Goal: Information Seeking & Learning: Learn about a topic

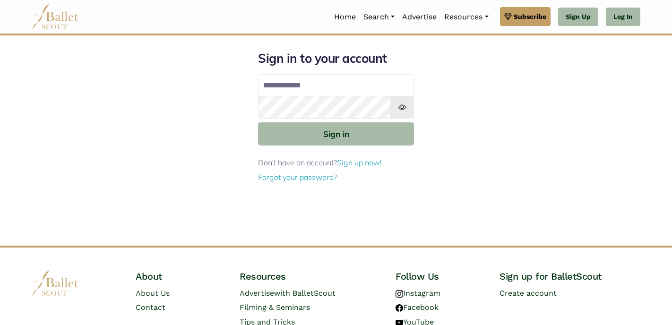
click at [310, 78] on input "Email address" at bounding box center [336, 85] width 156 height 23
type input "**********"
click at [258, 122] on button "Sign in" at bounding box center [336, 133] width 156 height 23
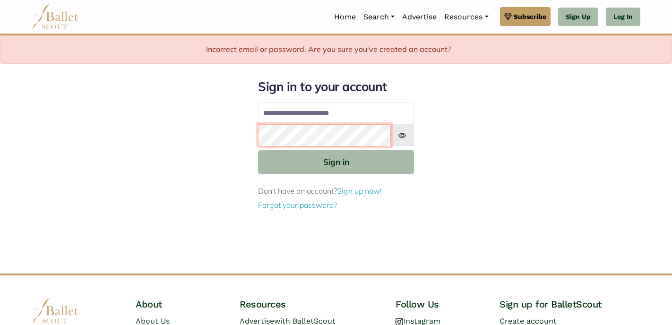
click at [258, 150] on button "Sign in" at bounding box center [336, 161] width 156 height 23
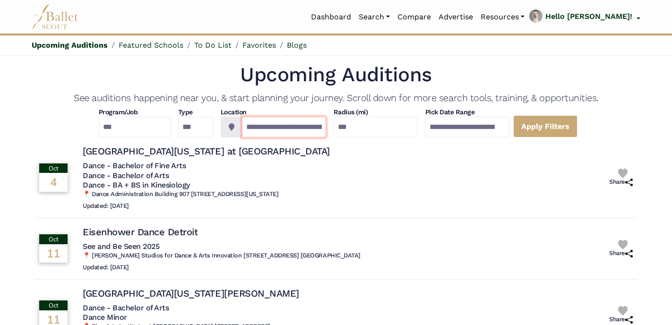
click at [246, 127] on input "**********" at bounding box center [284, 127] width 84 height 21
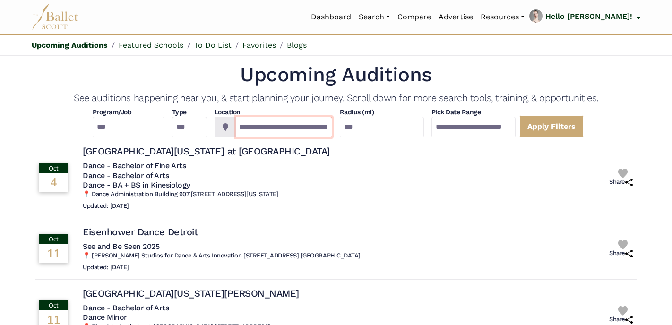
scroll to position [0, 48]
drag, startPoint x: 243, startPoint y: 128, endPoint x: 341, endPoint y: 120, distance: 98.5
click at [341, 121] on div "**********" at bounding box center [335, 123] width 601 height 30
type input "*********"
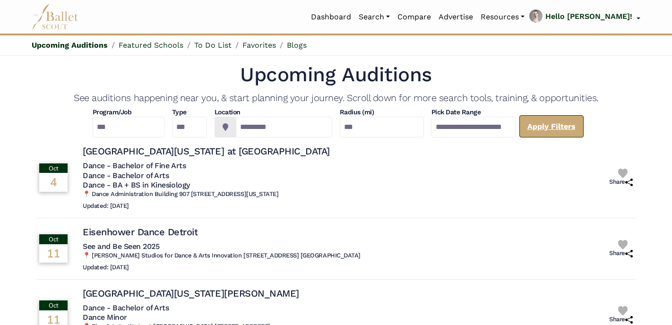
click at [579, 128] on link "Apply Filters" at bounding box center [551, 126] width 64 height 22
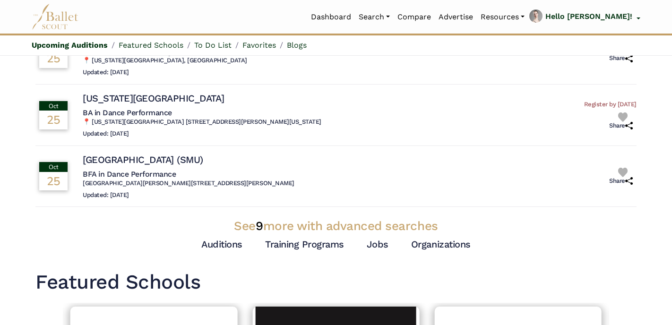
scroll to position [257, 0]
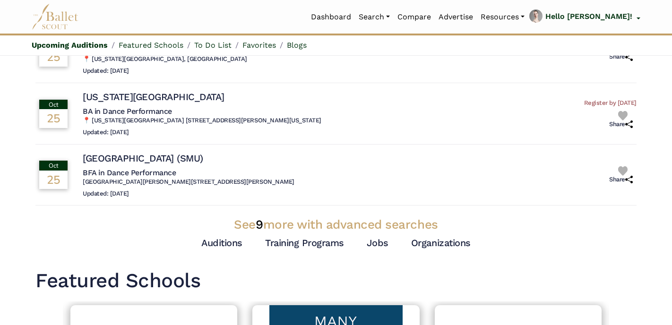
click at [260, 225] on span "9" at bounding box center [259, 224] width 8 height 14
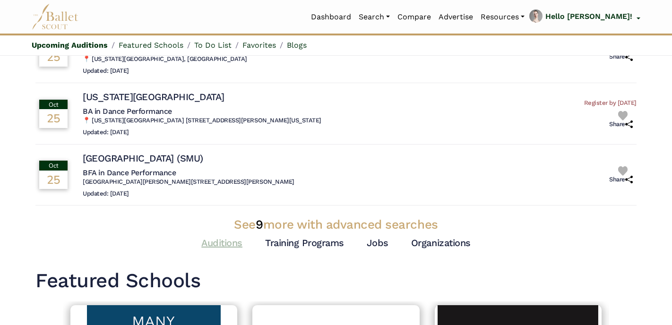
click at [233, 239] on link "Auditions" at bounding box center [221, 242] width 41 height 11
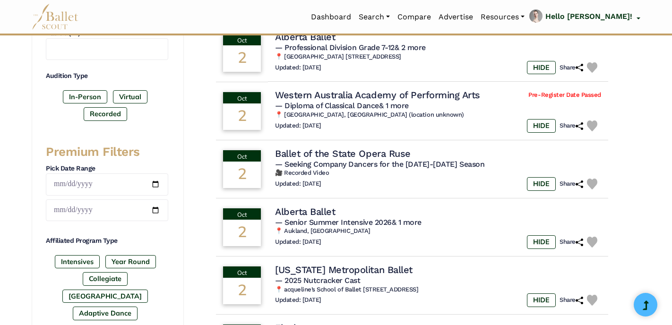
scroll to position [290, 0]
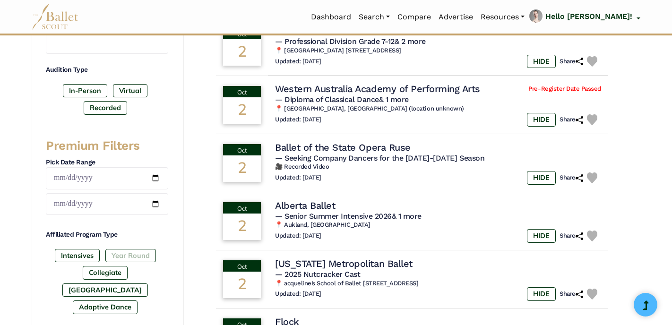
click at [144, 255] on label "Year Round" at bounding box center [130, 255] width 51 height 13
click at [134, 283] on label "[GEOGRAPHIC_DATA]" at bounding box center [104, 289] width 85 height 13
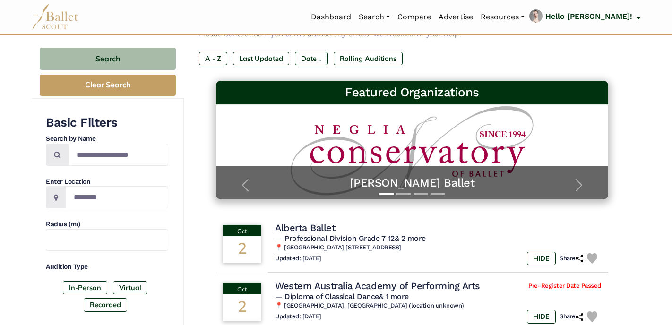
scroll to position [99, 0]
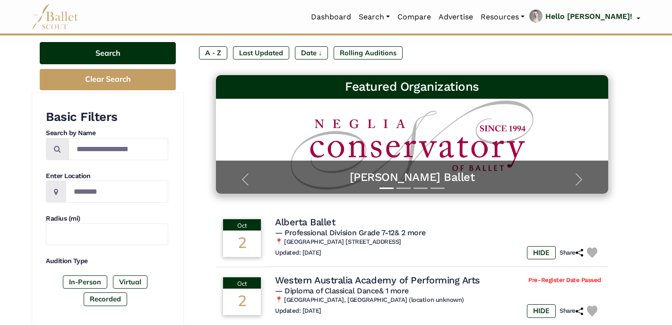
click at [149, 53] on button "Search" at bounding box center [108, 53] width 136 height 22
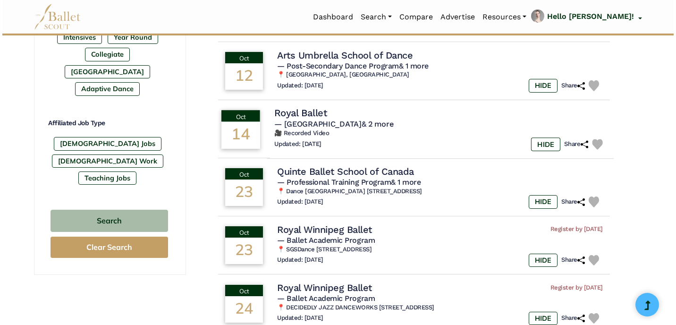
scroll to position [509, 0]
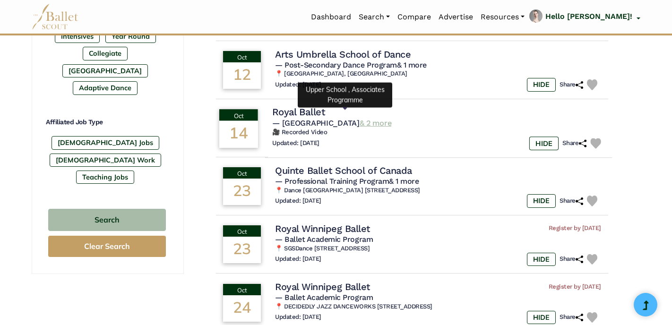
click at [359, 118] on link "& 2 more" at bounding box center [375, 122] width 32 height 9
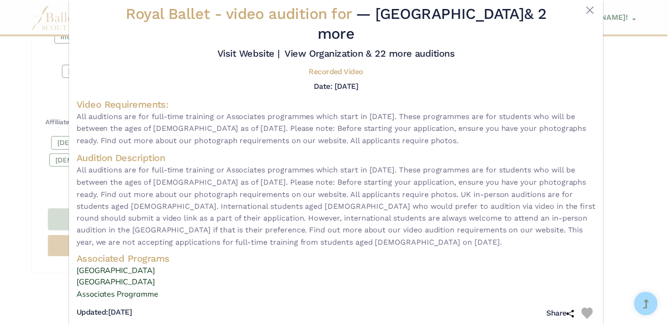
scroll to position [22, 0]
click at [591, 8] on button "Close" at bounding box center [593, 8] width 11 height 11
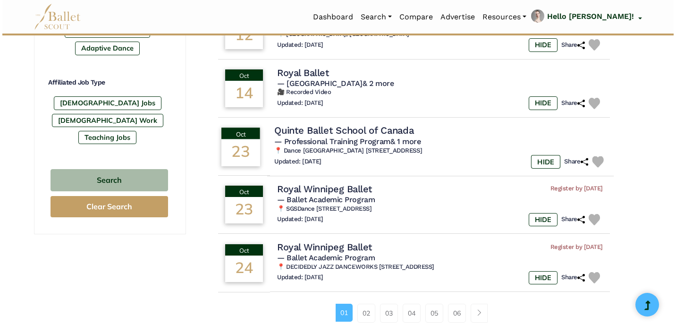
scroll to position [550, 0]
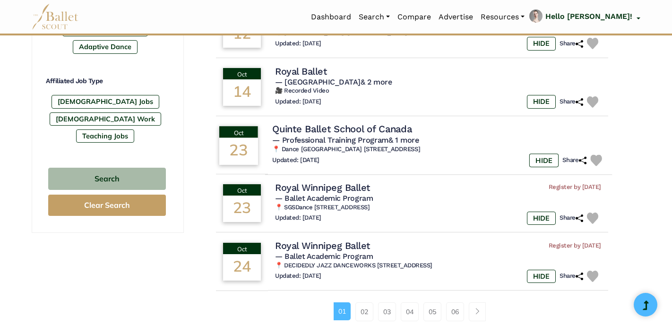
click at [344, 123] on h4 "Quinte Ballet School of Canada" at bounding box center [341, 129] width 139 height 13
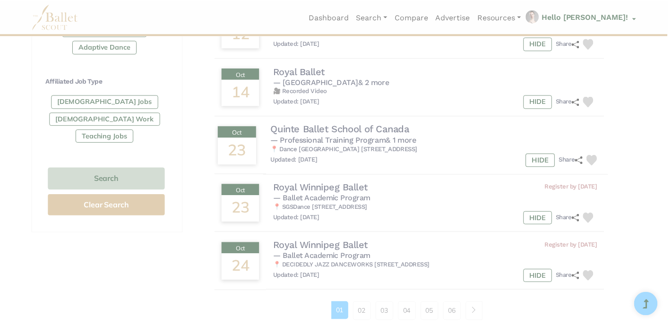
scroll to position [0, 0]
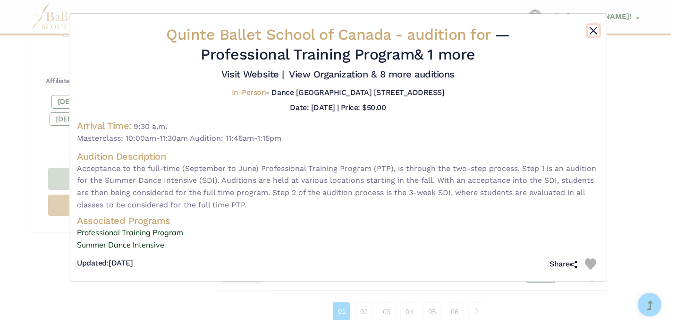
click at [594, 31] on button "Close" at bounding box center [593, 30] width 11 height 11
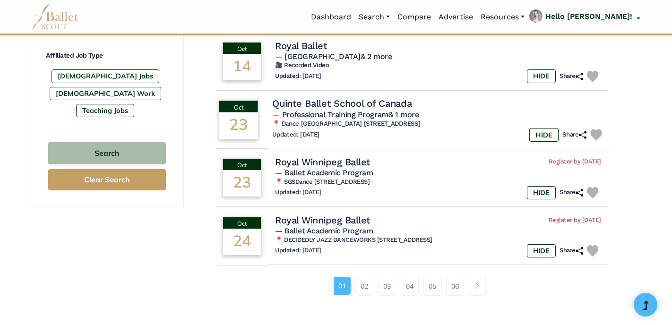
scroll to position [594, 0]
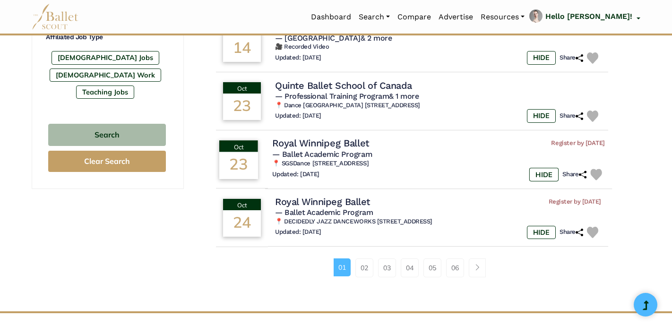
click at [339, 137] on h4 "Royal Winnipeg Ballet" at bounding box center [320, 143] width 97 height 13
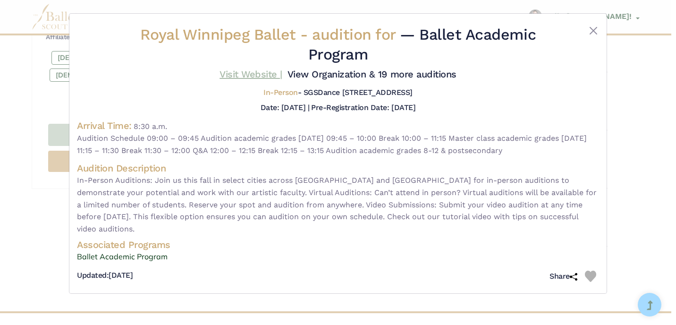
click at [254, 72] on link "Visit Website |" at bounding box center [251, 73] width 63 height 11
click at [596, 30] on button "Close" at bounding box center [593, 30] width 11 height 11
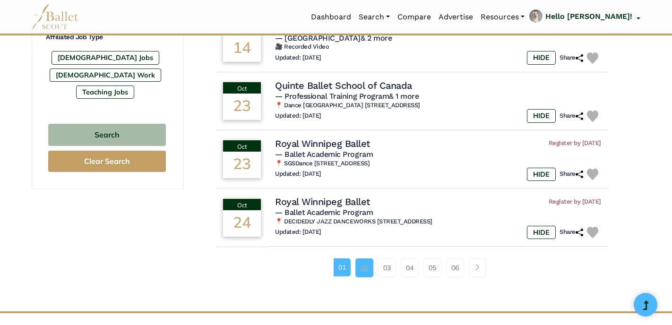
click at [362, 264] on link "02" at bounding box center [364, 267] width 18 height 19
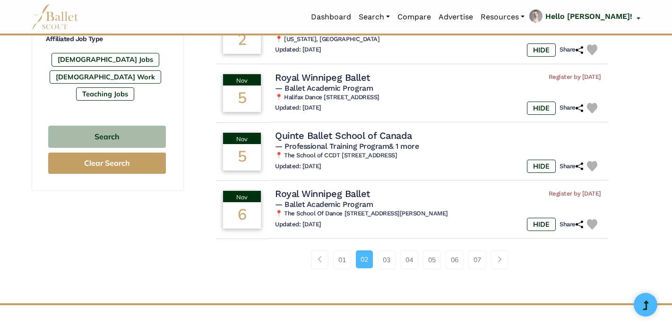
scroll to position [602, 0]
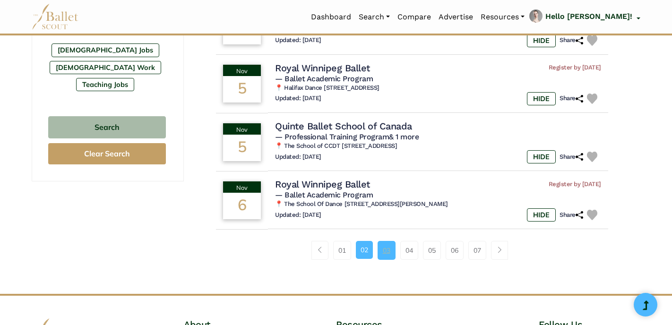
click at [384, 256] on link "03" at bounding box center [386, 250] width 18 height 19
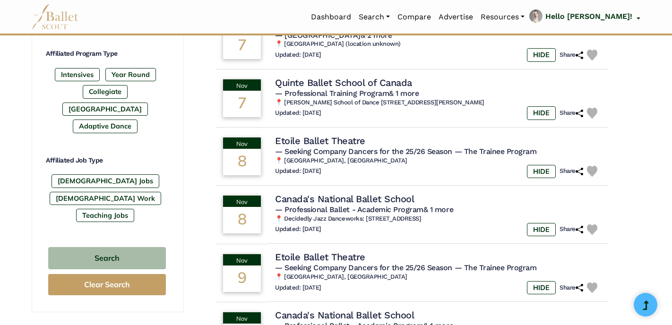
scroll to position [474, 0]
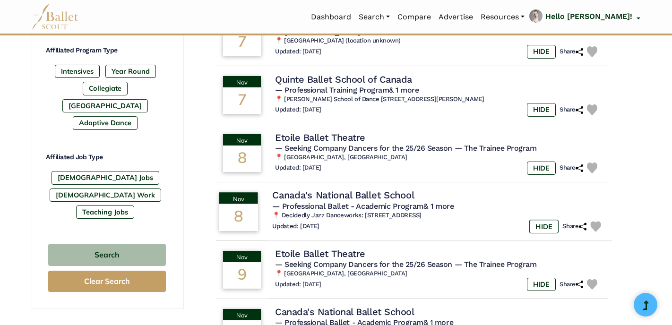
click at [375, 197] on h4 "Canada's National Ballet School" at bounding box center [343, 195] width 142 height 13
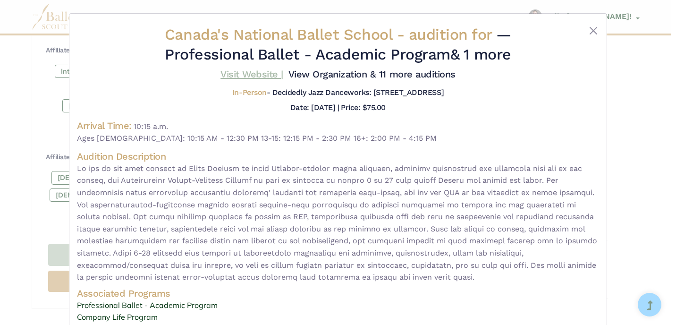
click at [258, 75] on link "Visit Website |" at bounding box center [252, 73] width 63 height 11
click at [589, 35] on button "Close" at bounding box center [593, 30] width 11 height 11
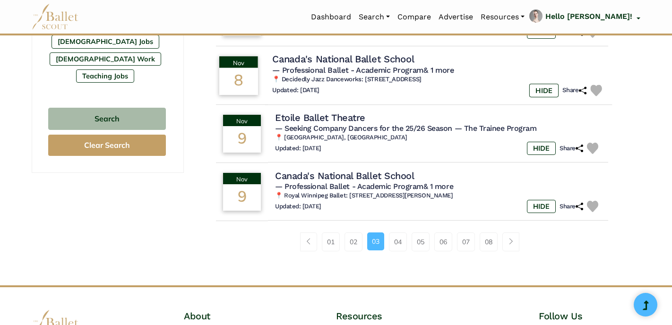
scroll to position [616, 0]
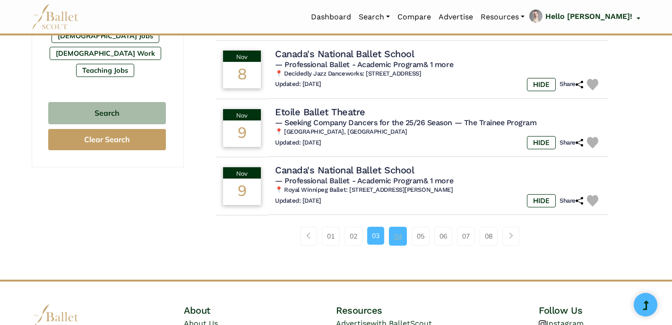
click at [400, 239] on link "04" at bounding box center [398, 236] width 18 height 19
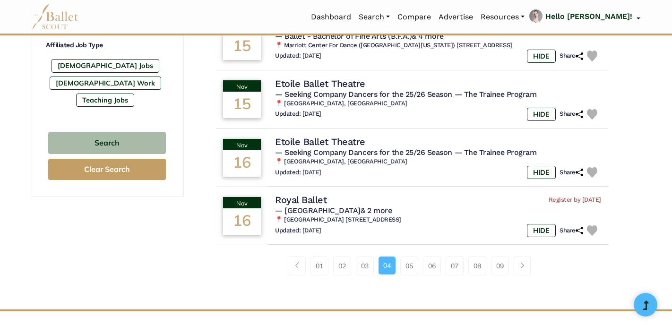
scroll to position [590, 0]
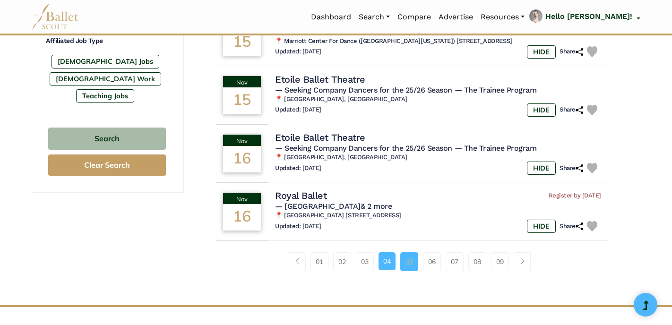
click at [408, 269] on link "05" at bounding box center [409, 261] width 18 height 19
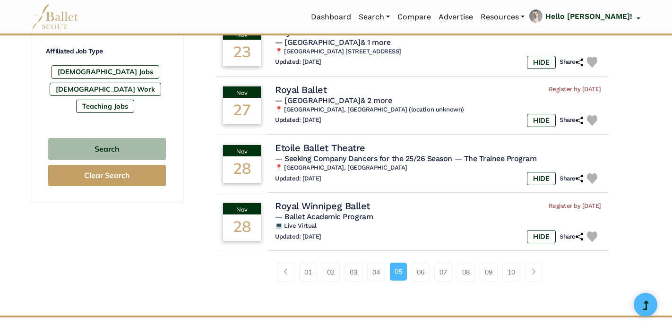
scroll to position [585, 0]
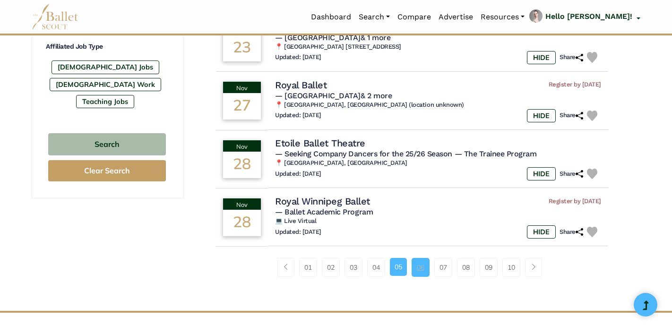
click at [417, 272] on link "06" at bounding box center [420, 267] width 18 height 19
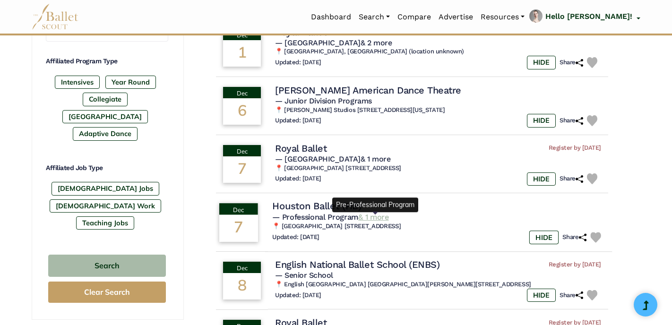
scroll to position [466, 0]
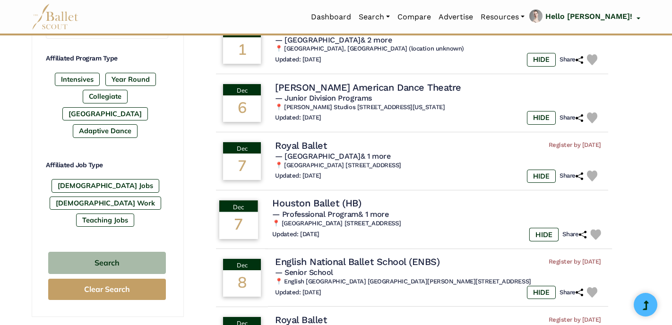
click at [318, 206] on h4 "Houston Ballet (HB)" at bounding box center [316, 203] width 89 height 13
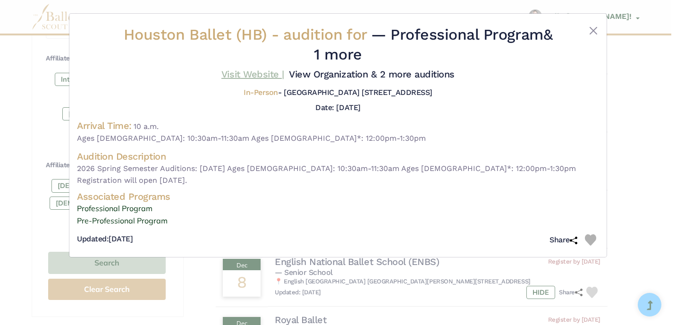
click at [266, 69] on link "Visit Website |" at bounding box center [252, 73] width 63 height 11
click at [595, 31] on button "Close" at bounding box center [593, 30] width 11 height 11
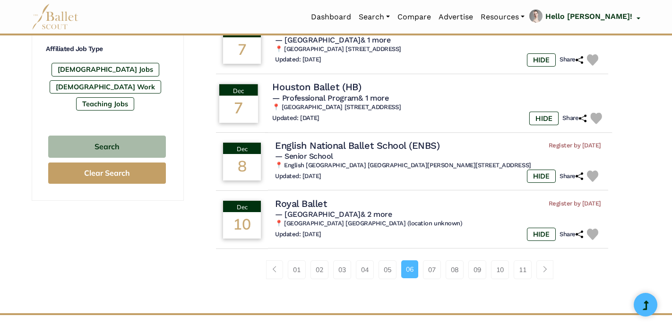
scroll to position [586, 0]
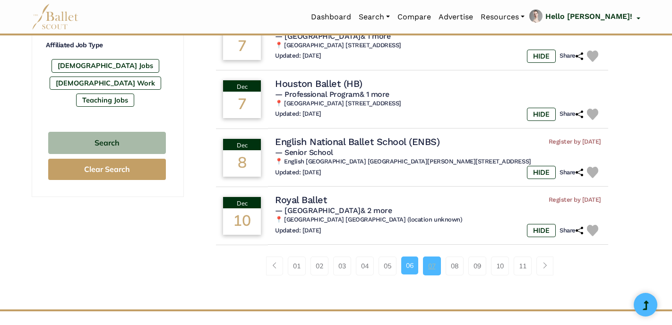
click at [427, 269] on link "07" at bounding box center [432, 265] width 18 height 19
click at [428, 269] on link "07" at bounding box center [432, 265] width 18 height 19
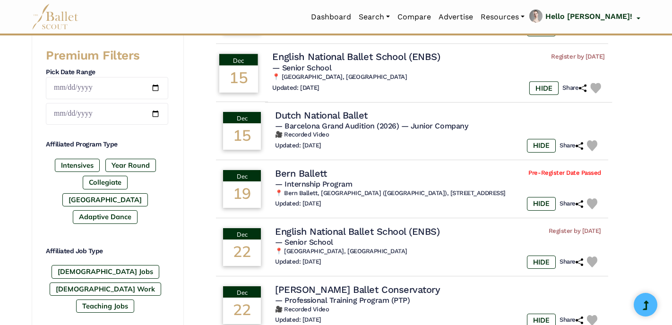
scroll to position [381, 0]
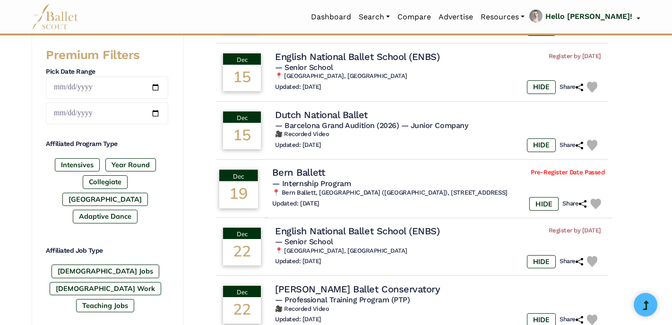
click at [307, 176] on h4 "Bern Ballett" at bounding box center [298, 172] width 52 height 13
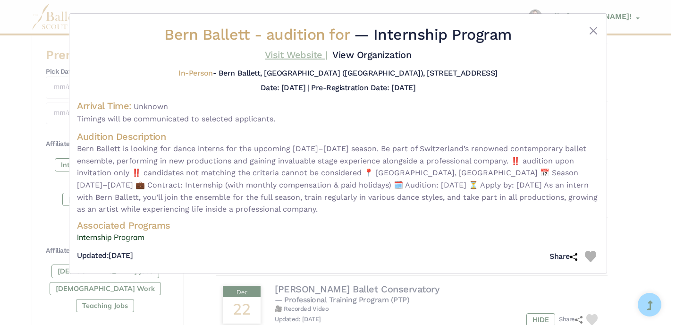
click at [288, 55] on link "Visit Website |" at bounding box center [296, 54] width 63 height 11
click at [594, 31] on button "Close" at bounding box center [593, 30] width 11 height 11
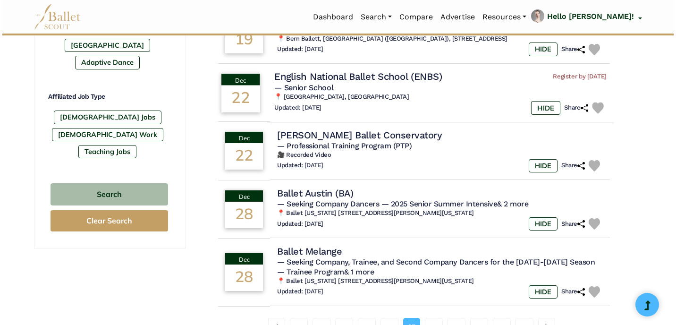
scroll to position [537, 0]
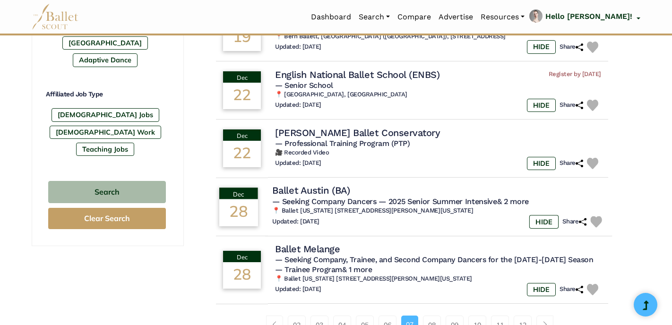
click at [323, 193] on h4 "Ballet Austin (BA)" at bounding box center [311, 190] width 78 height 13
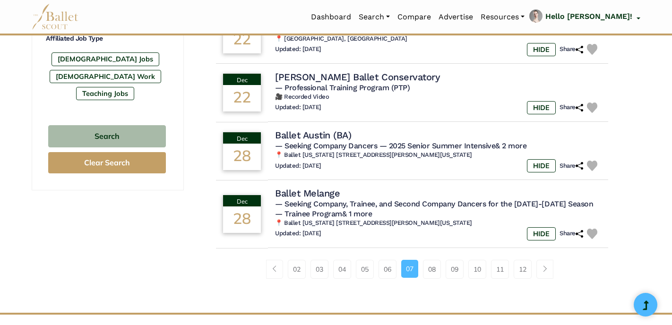
scroll to position [602, 0]
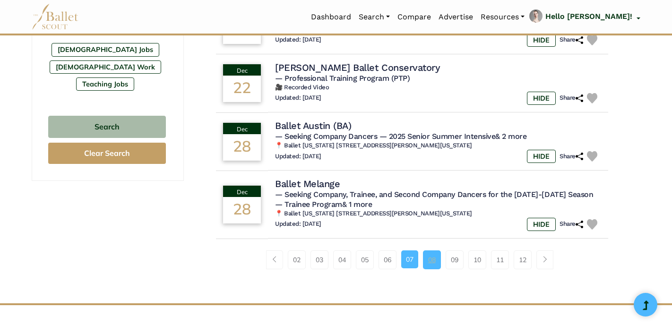
click at [430, 264] on link "08" at bounding box center [432, 259] width 18 height 19
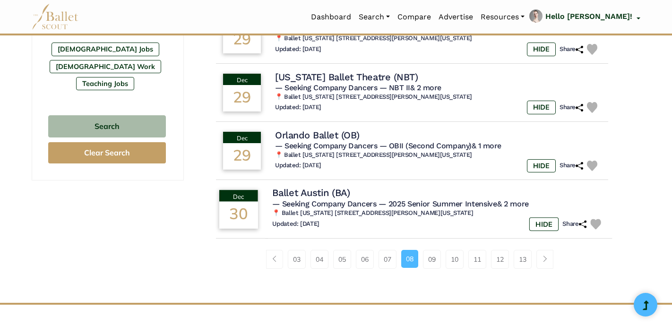
scroll to position [612, 0]
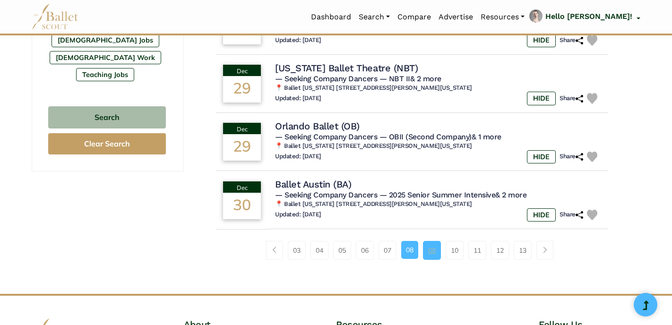
click at [430, 252] on link "09" at bounding box center [432, 250] width 18 height 19
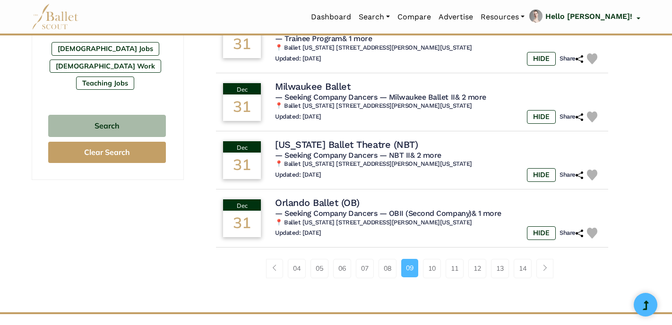
scroll to position [605, 0]
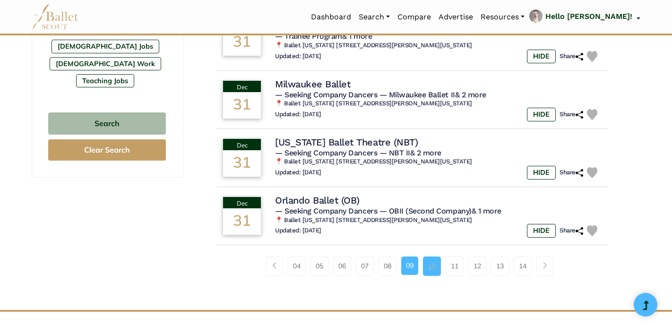
click at [434, 274] on link "10" at bounding box center [432, 265] width 18 height 19
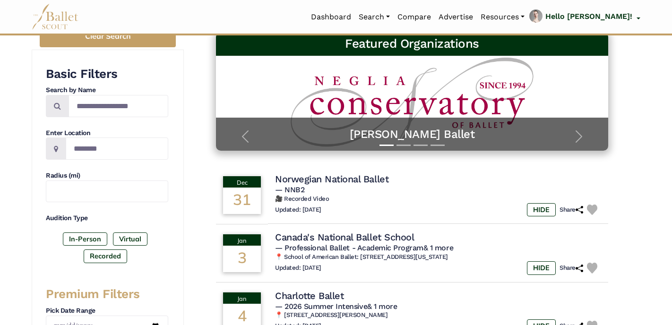
scroll to position [142, 0]
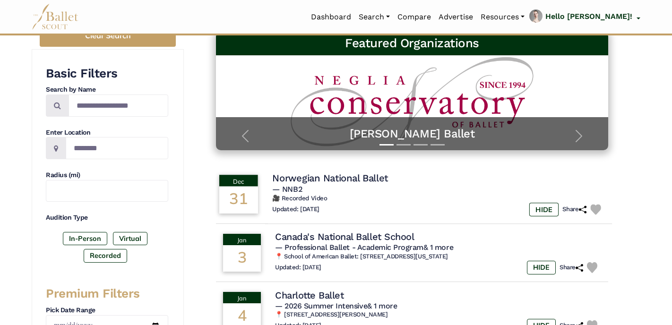
click at [314, 177] on h4 "Norwegian National Ballet" at bounding box center [330, 178] width 116 height 13
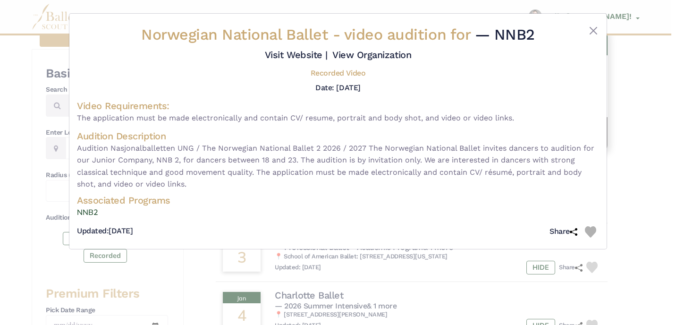
click at [574, 233] on img at bounding box center [574, 232] width 8 height 8
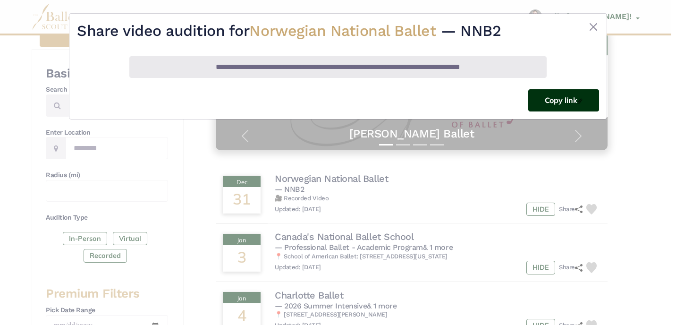
click at [548, 102] on button "Copy link" at bounding box center [563, 100] width 71 height 22
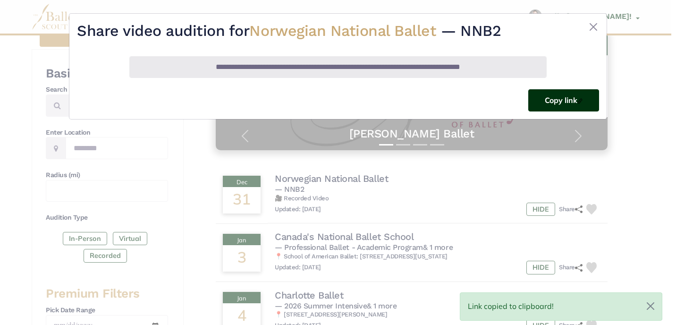
click at [551, 99] on button "Copy link" at bounding box center [563, 100] width 71 height 22
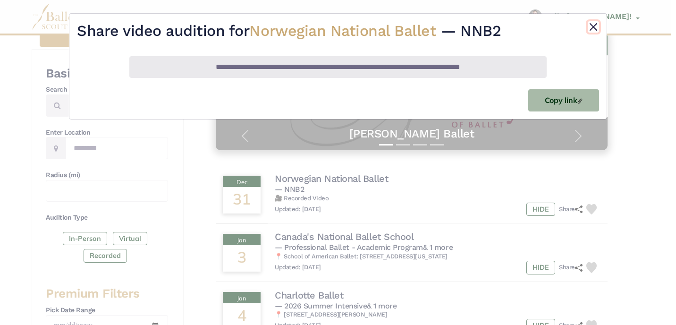
click at [594, 27] on button "Close" at bounding box center [593, 26] width 11 height 11
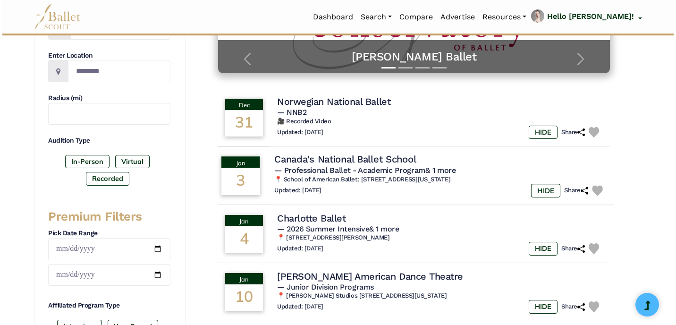
scroll to position [220, 0]
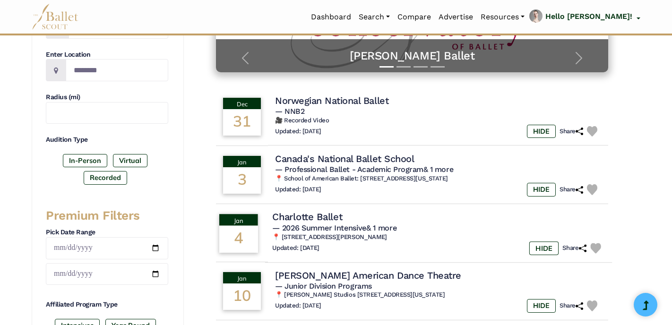
click at [319, 219] on h4 "Charlotte Ballet" at bounding box center [307, 217] width 70 height 13
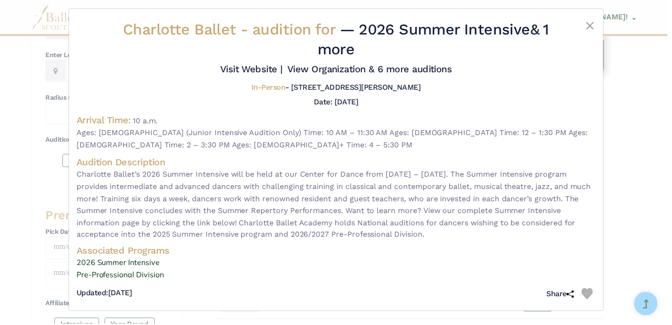
scroll to position [6, 0]
click at [255, 68] on link "Visit Website |" at bounding box center [252, 68] width 63 height 11
click at [590, 25] on button "Close" at bounding box center [593, 24] width 11 height 11
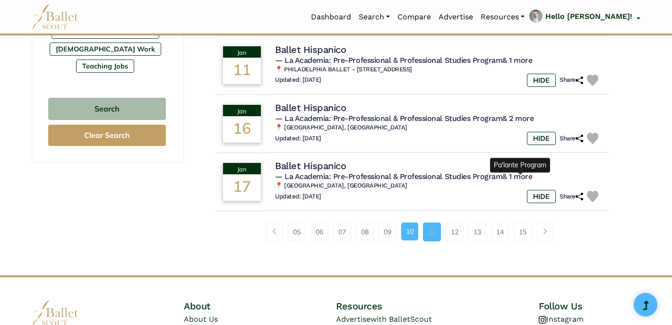
scroll to position [621, 0]
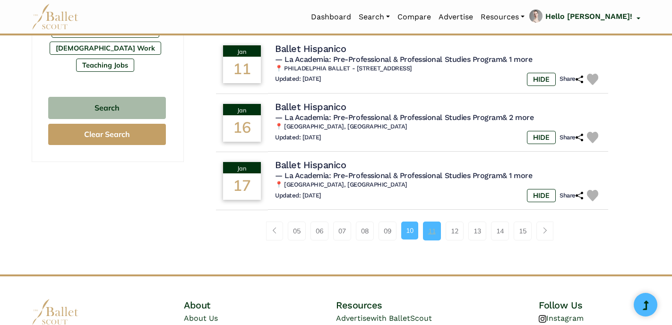
click at [429, 235] on link "11" at bounding box center [432, 230] width 18 height 19
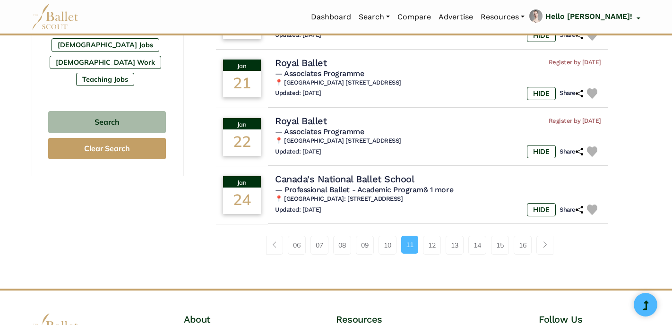
scroll to position [618, 0]
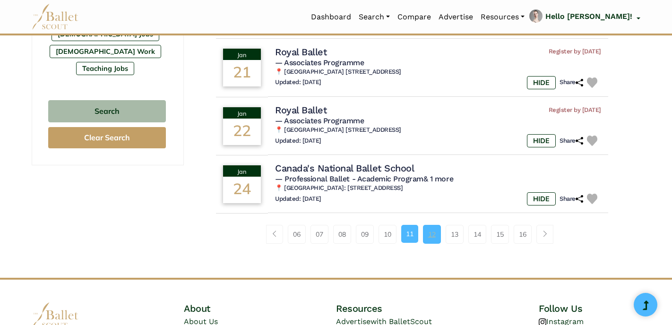
click at [434, 237] on link "12" at bounding box center [432, 234] width 18 height 19
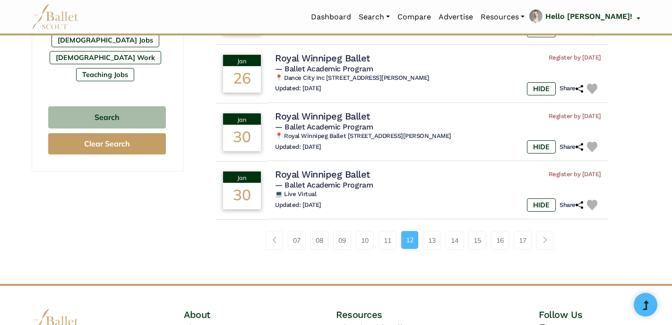
scroll to position [612, 0]
click at [432, 243] on link "13" at bounding box center [432, 239] width 18 height 19
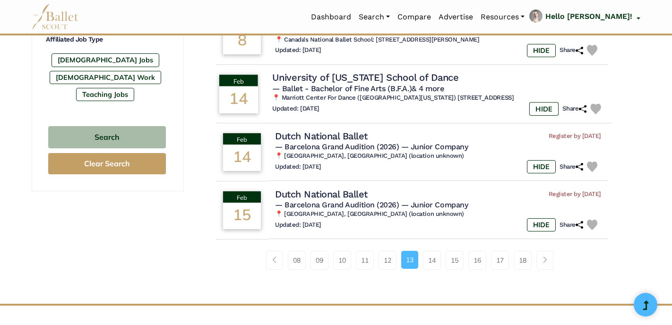
scroll to position [591, 0]
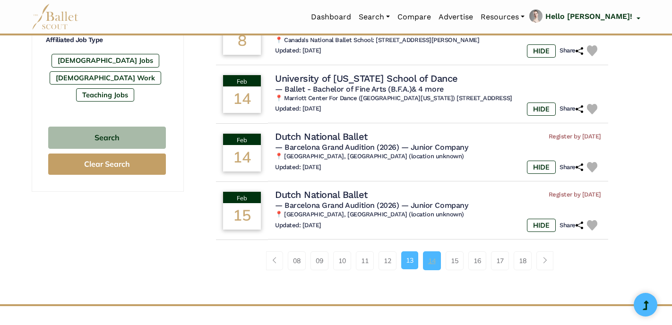
click at [432, 265] on link "14" at bounding box center [432, 260] width 18 height 19
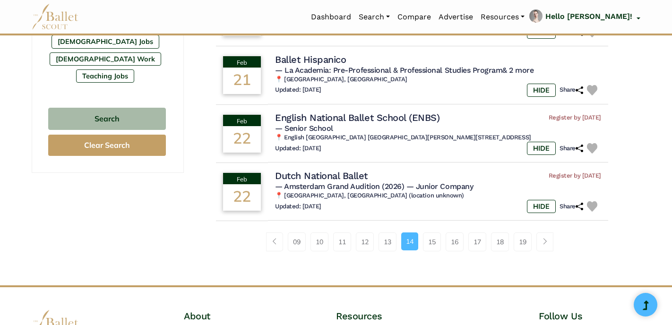
scroll to position [616, 0]
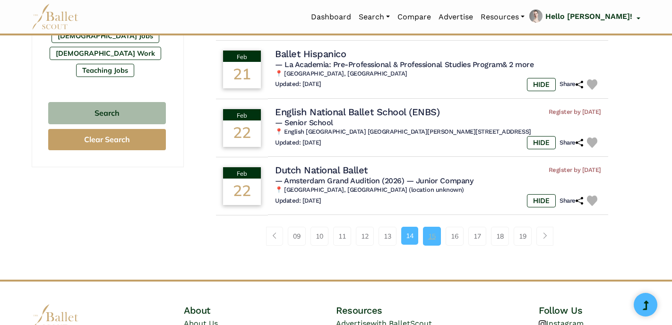
click at [434, 239] on link "15" at bounding box center [432, 236] width 18 height 19
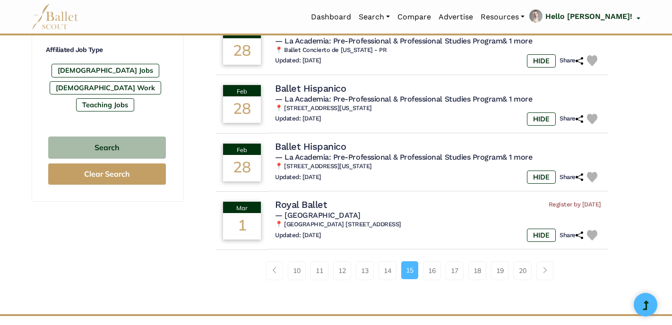
scroll to position [586, 0]
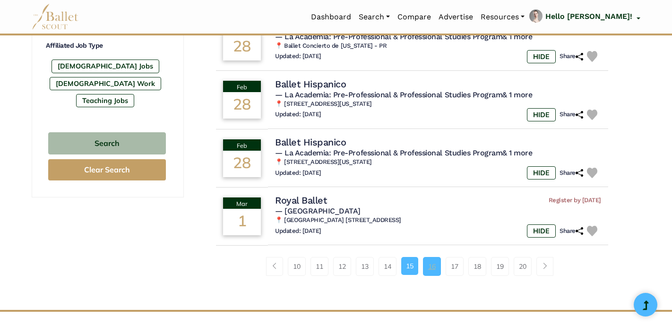
click at [430, 276] on link "16" at bounding box center [432, 266] width 18 height 19
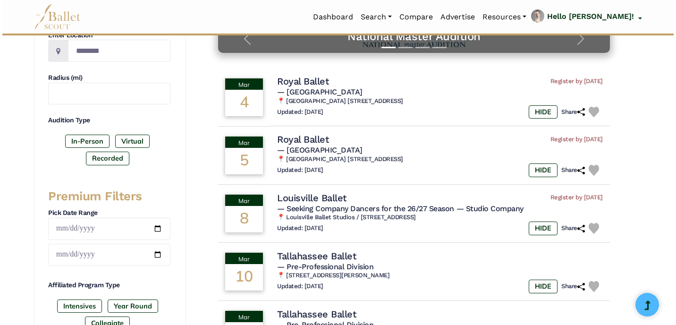
scroll to position [244, 0]
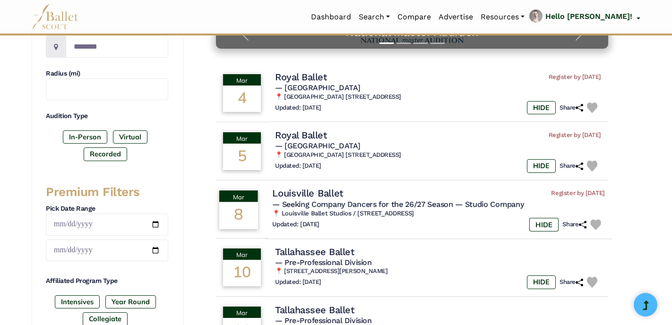
click at [327, 194] on h4 "Louisville Ballet" at bounding box center [307, 193] width 71 height 13
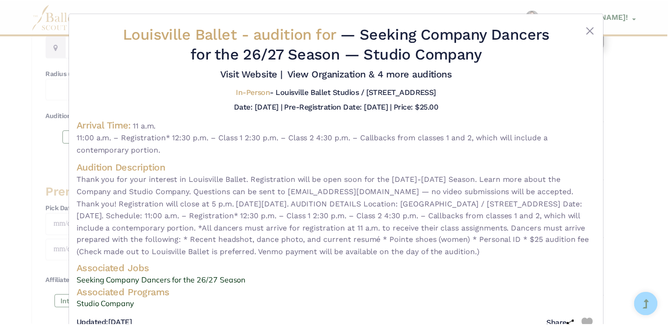
scroll to position [0, 0]
click at [260, 75] on link "Visit Website |" at bounding box center [252, 73] width 63 height 11
click at [592, 32] on button "Close" at bounding box center [593, 30] width 11 height 11
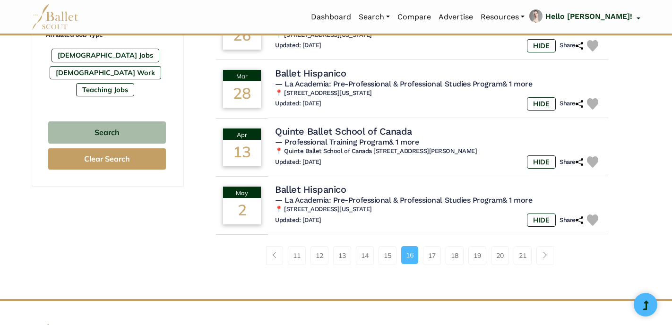
scroll to position [615, 0]
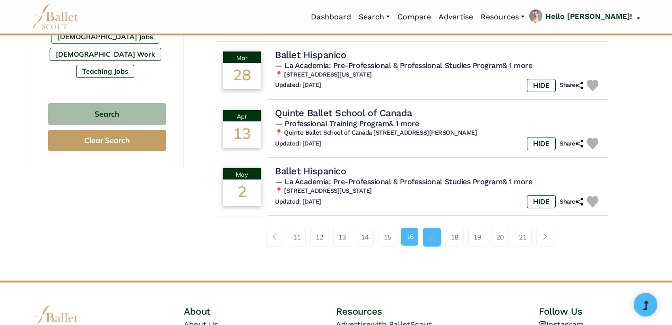
click at [432, 239] on link "17" at bounding box center [432, 237] width 18 height 19
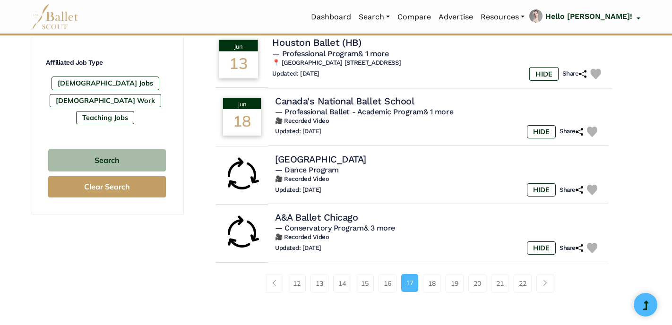
scroll to position [570, 0]
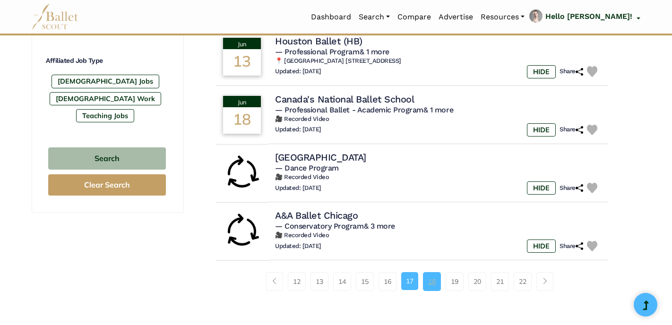
click at [432, 285] on link "18" at bounding box center [432, 281] width 18 height 19
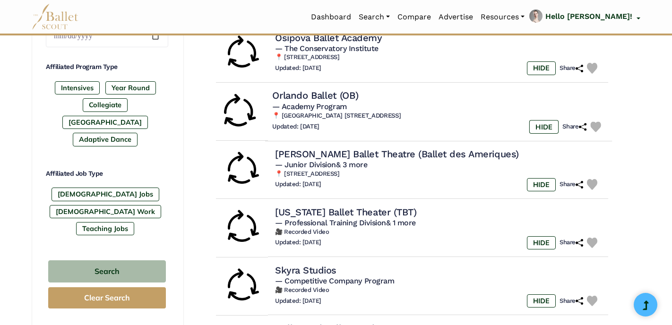
scroll to position [459, 0]
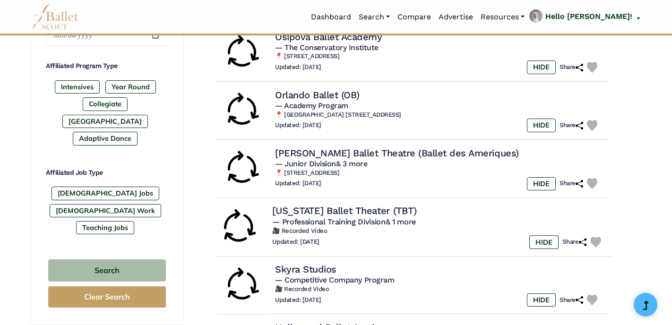
click at [320, 215] on h4 "[US_STATE] Ballet Theater (TBT)" at bounding box center [344, 210] width 144 height 13
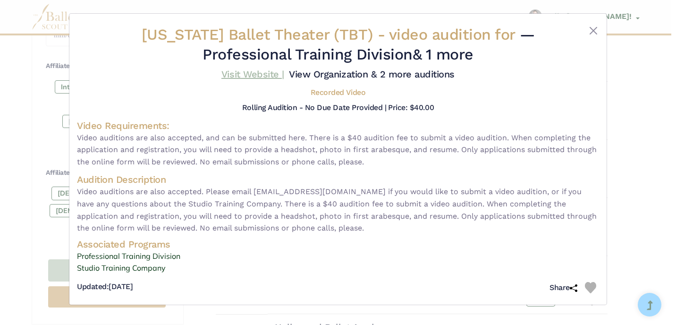
click at [260, 75] on link "Visit Website |" at bounding box center [252, 73] width 63 height 11
click at [592, 33] on button "Close" at bounding box center [593, 30] width 11 height 11
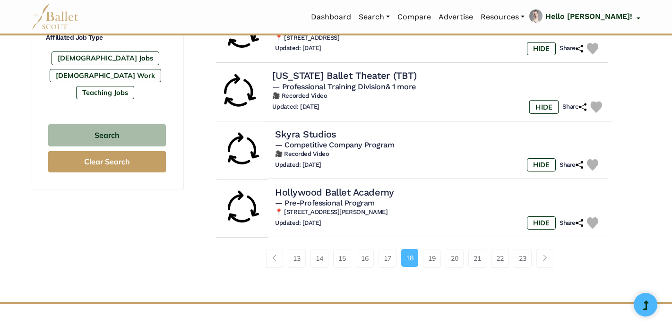
scroll to position [600, 0]
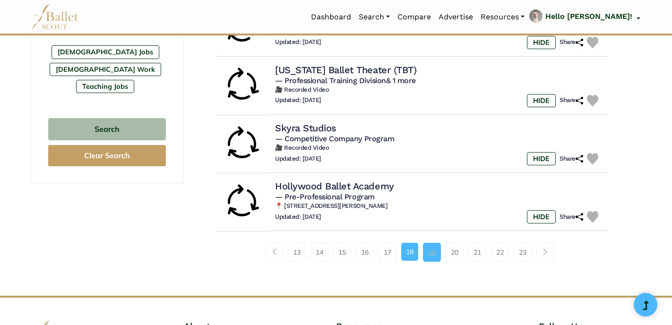
click at [432, 256] on link "19" at bounding box center [432, 252] width 18 height 19
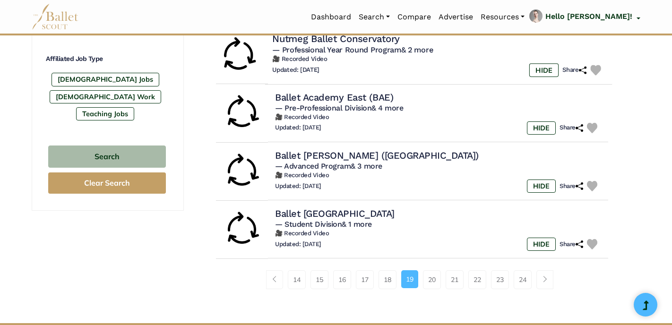
scroll to position [573, 0]
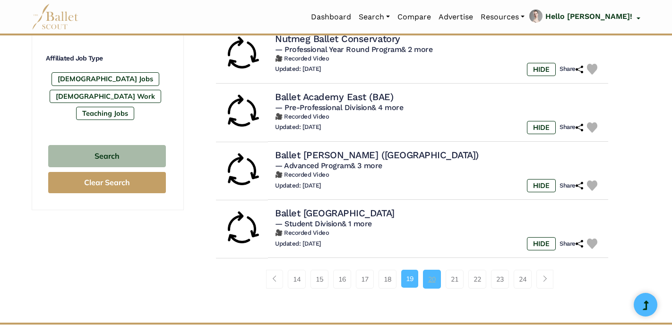
click at [430, 282] on link "20" at bounding box center [432, 279] width 18 height 19
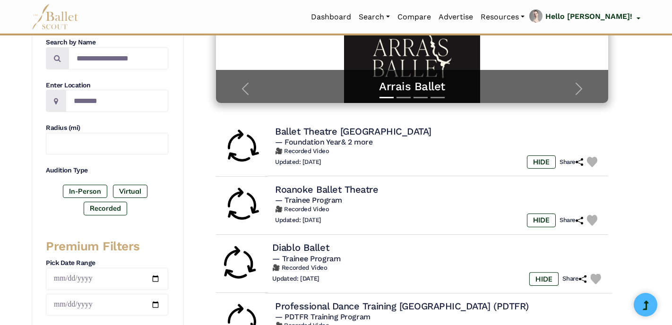
scroll to position [190, 0]
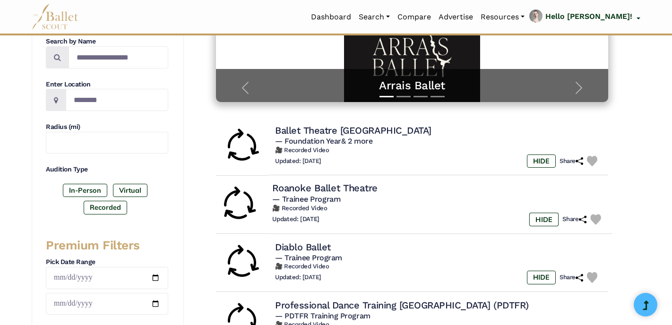
click at [327, 186] on h4 "Roanoke Ballet Theatre" at bounding box center [324, 188] width 105 height 13
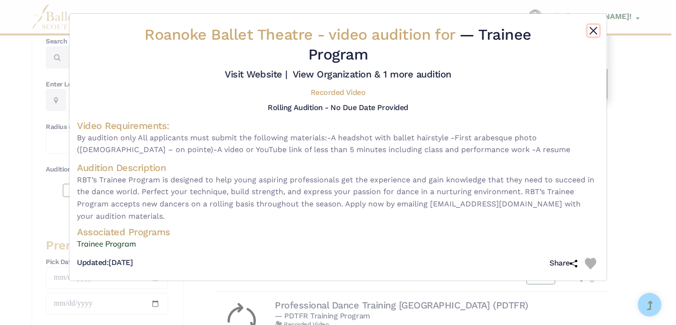
click at [592, 31] on button "Close" at bounding box center [593, 30] width 11 height 11
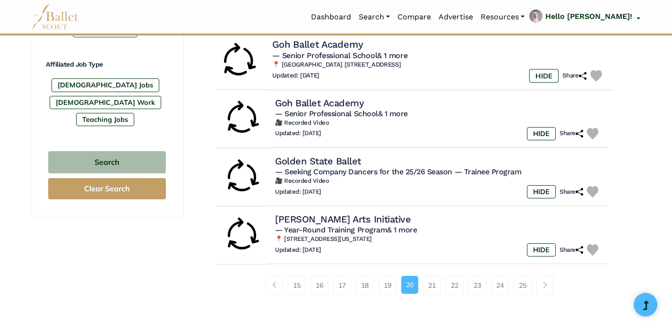
scroll to position [581, 0]
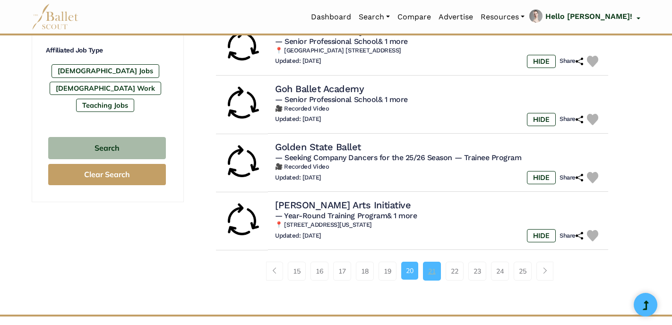
click at [430, 278] on link "21" at bounding box center [432, 271] width 18 height 19
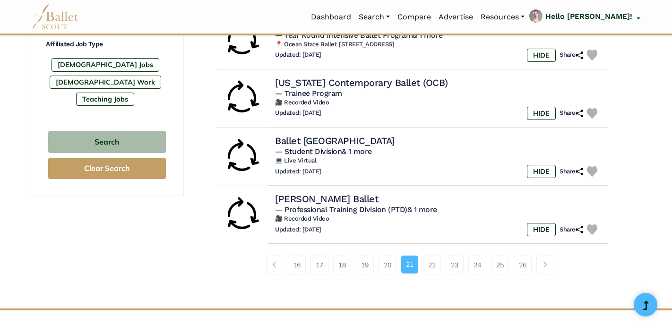
scroll to position [587, 0]
click at [434, 271] on link "22" at bounding box center [432, 264] width 18 height 19
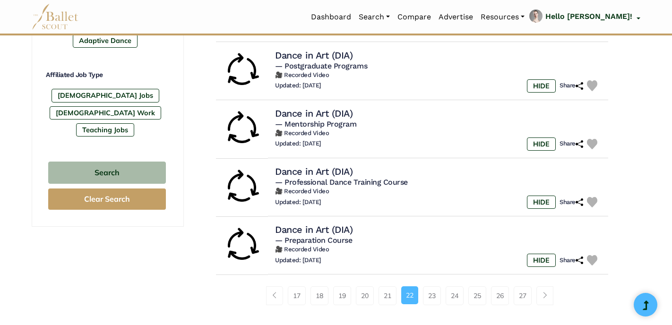
scroll to position [576, 0]
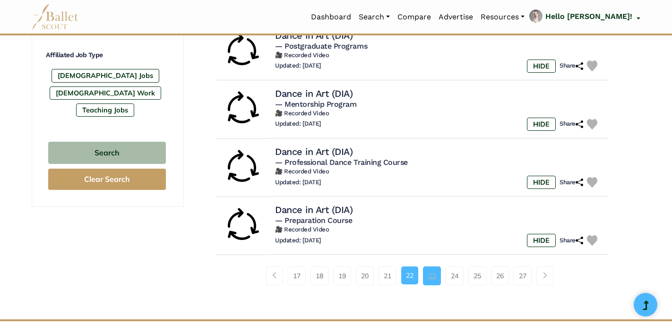
click at [434, 281] on link "23" at bounding box center [432, 275] width 18 height 19
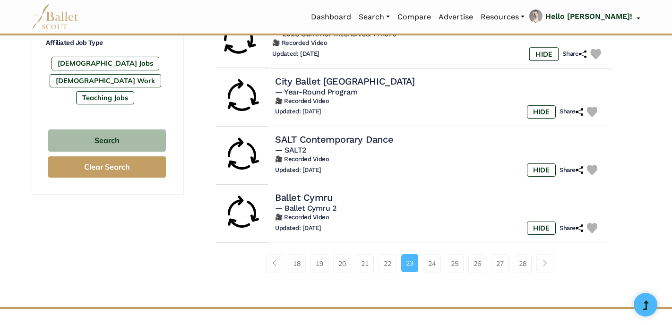
scroll to position [594, 0]
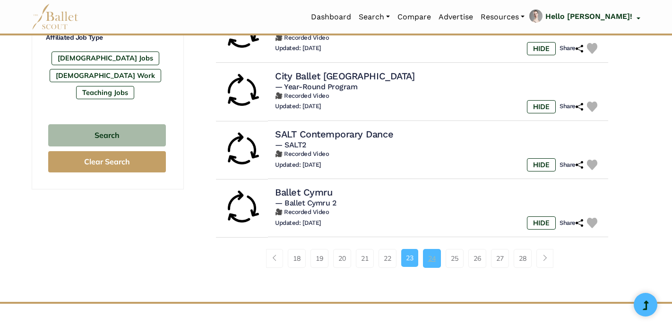
click at [431, 264] on link "24" at bounding box center [432, 258] width 18 height 19
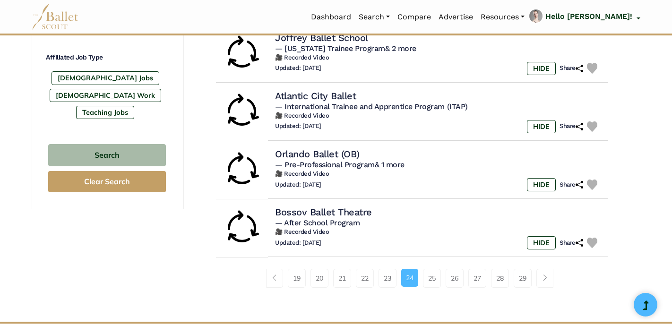
scroll to position [577, 0]
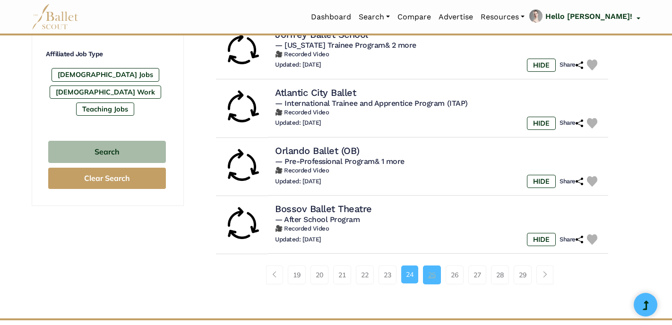
click at [432, 279] on link "25" at bounding box center [432, 274] width 18 height 19
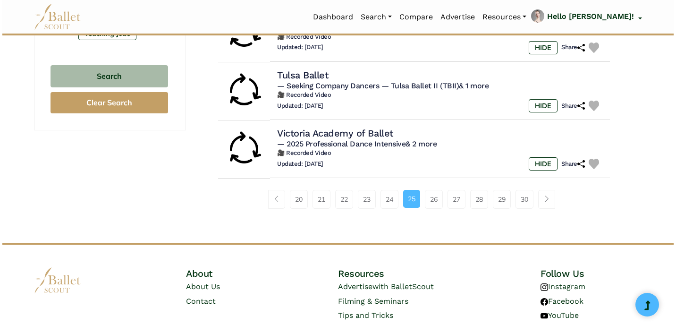
scroll to position [649, 0]
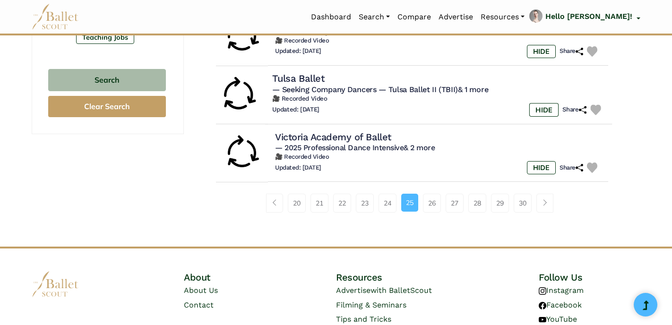
click at [374, 91] on span "— Seeking Company Dancers" at bounding box center [324, 89] width 104 height 9
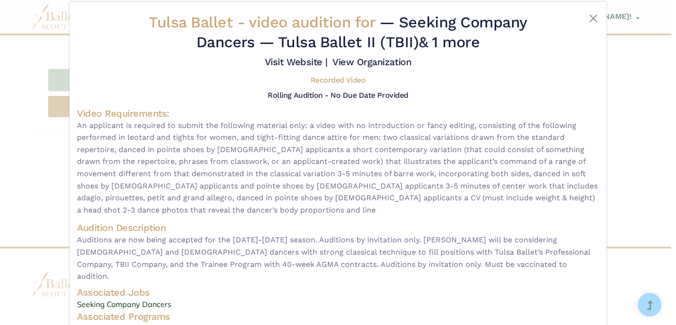
scroll to position [11, 0]
click at [304, 63] on link "Visit Website |" at bounding box center [296, 62] width 63 height 11
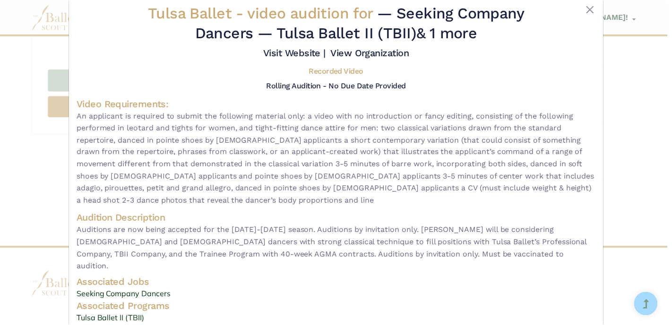
scroll to position [0, 0]
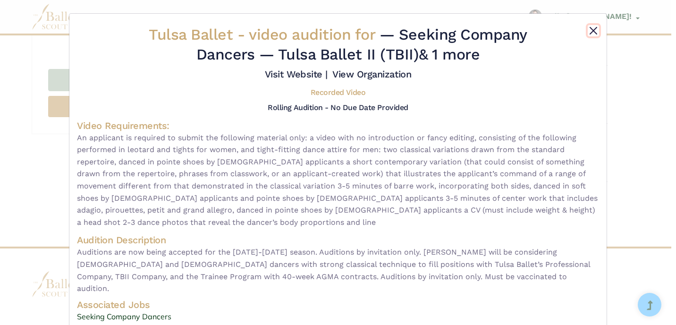
click at [590, 33] on button "Close" at bounding box center [593, 30] width 11 height 11
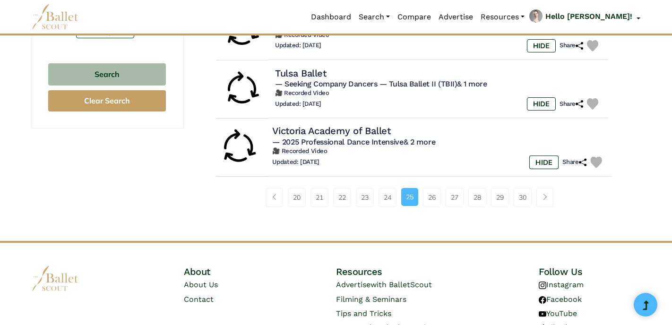
scroll to position [655, 0]
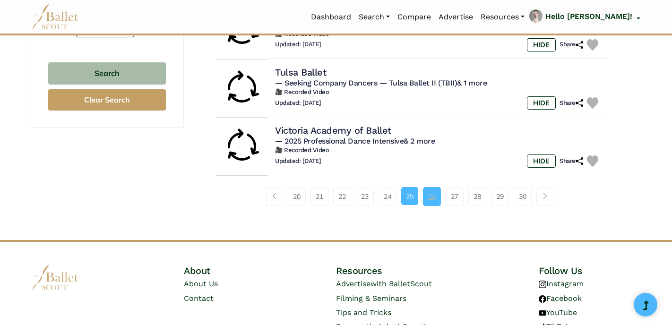
click at [428, 204] on link "26" at bounding box center [432, 196] width 18 height 19
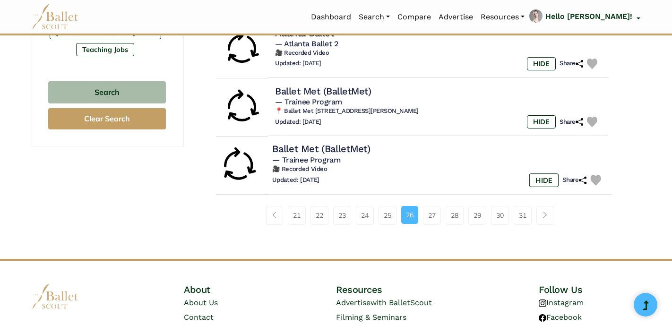
scroll to position [640, 0]
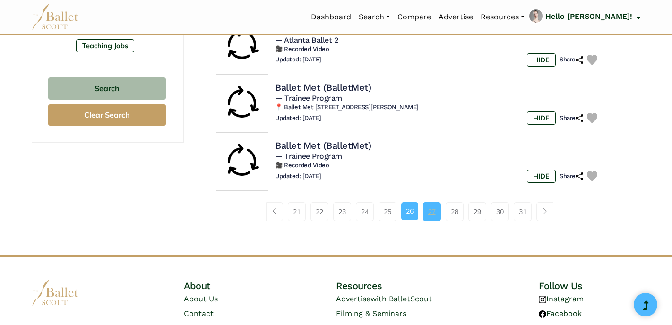
click at [432, 218] on link "27" at bounding box center [432, 211] width 18 height 19
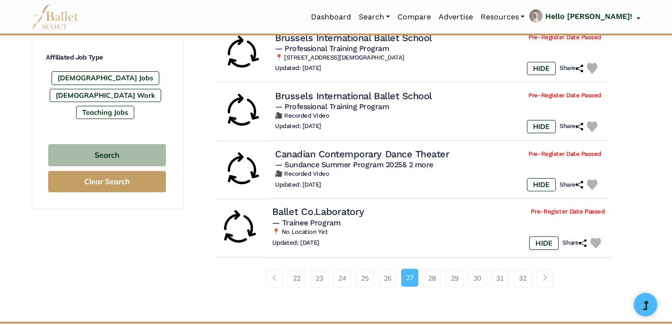
scroll to position [578, 0]
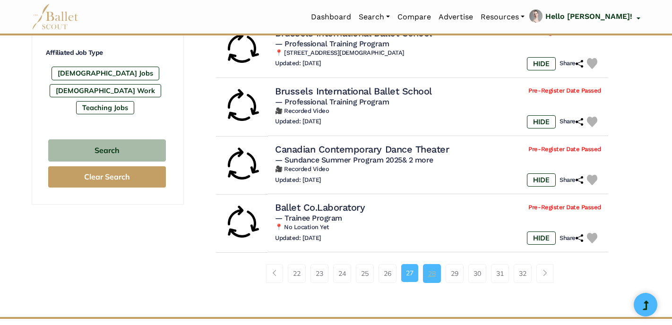
click at [435, 281] on link "28" at bounding box center [432, 273] width 18 height 19
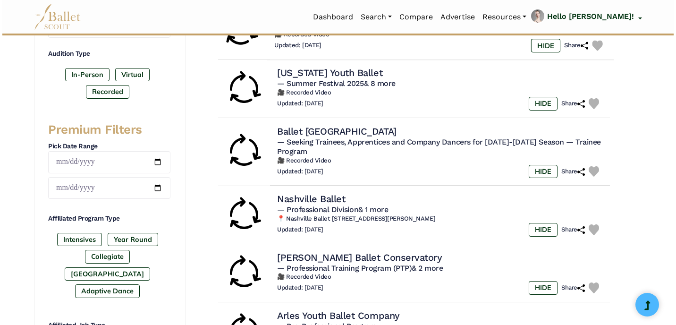
scroll to position [306, 0]
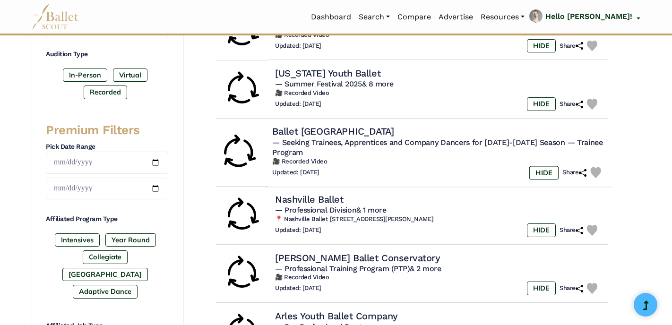
click at [315, 133] on h4 "Ballet [GEOGRAPHIC_DATA]" at bounding box center [333, 131] width 122 height 13
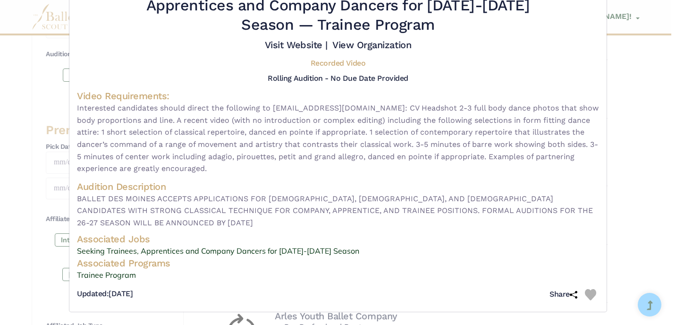
scroll to position [49, 0]
click at [300, 48] on link "Visit Website |" at bounding box center [296, 44] width 63 height 11
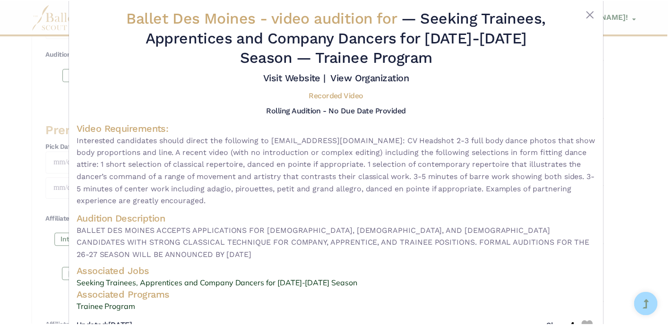
scroll to position [0, 0]
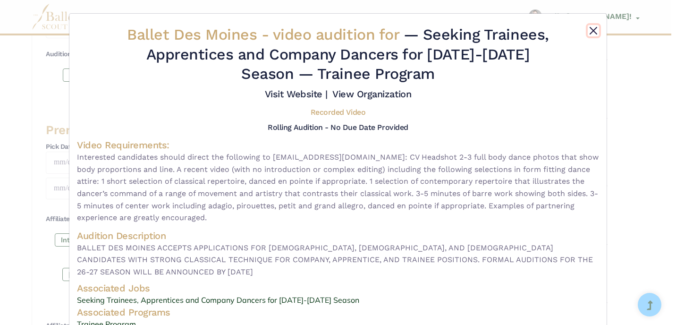
click at [592, 30] on button "Close" at bounding box center [593, 30] width 11 height 11
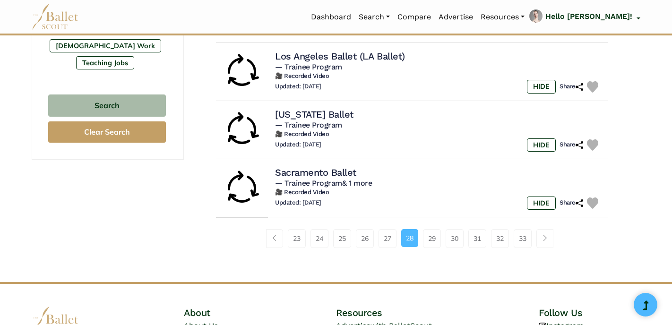
scroll to position [630, 0]
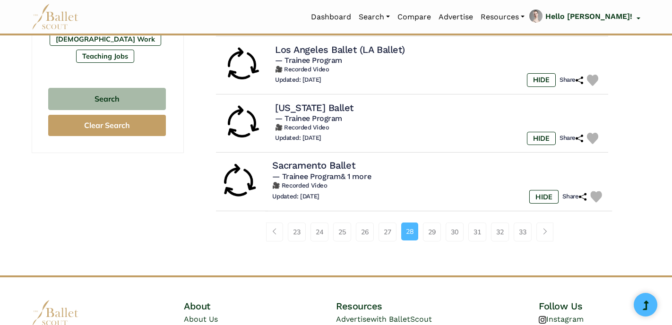
click at [333, 169] on h4 "Sacramento Ballet" at bounding box center [313, 165] width 83 height 13
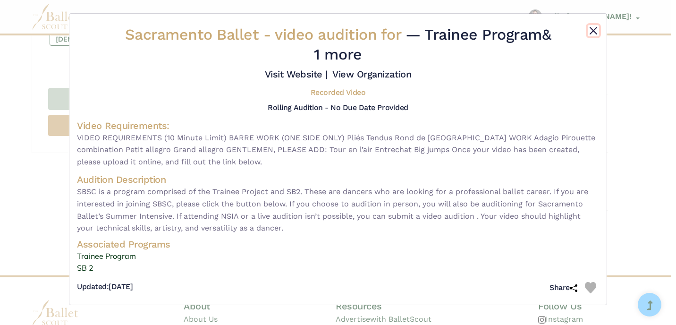
click at [594, 29] on button "Close" at bounding box center [593, 30] width 11 height 11
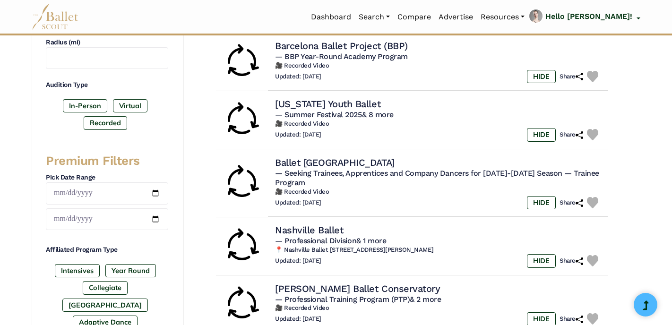
scroll to position [0, 0]
